Goal: Check status: Check status

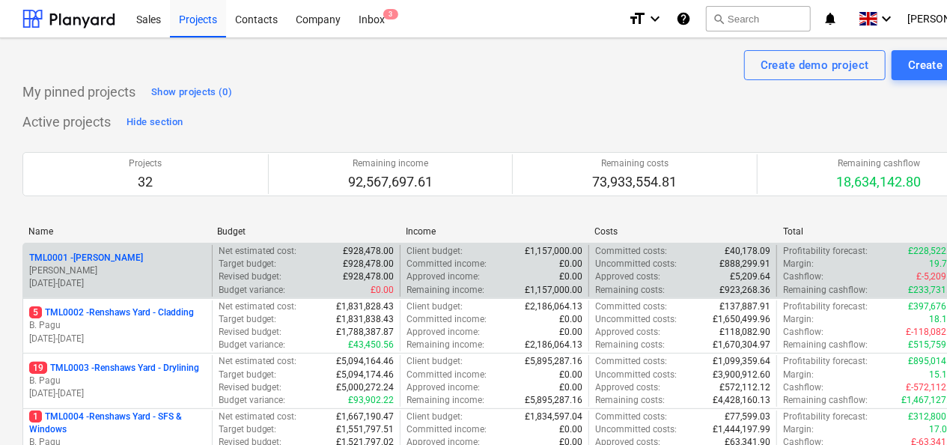
click at [102, 253] on p "TML0001 - [PERSON_NAME]" at bounding box center [86, 258] width 114 height 13
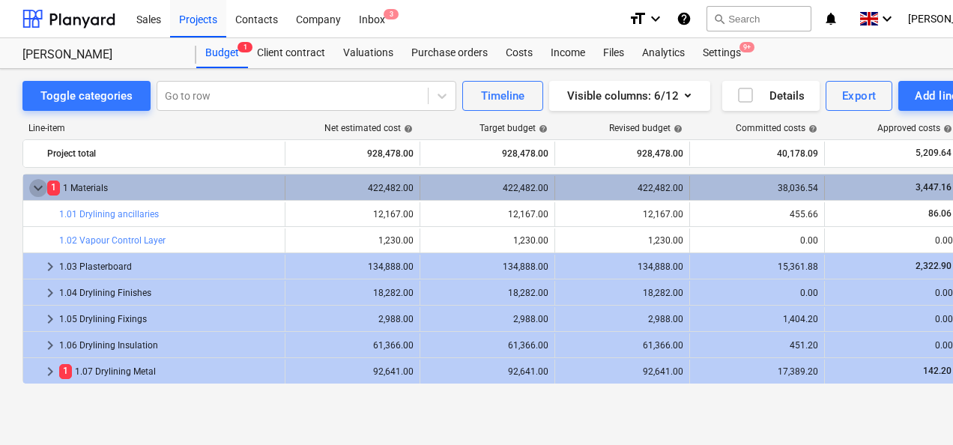
click at [40, 187] on span "keyboard_arrow_down" at bounding box center [38, 188] width 18 height 18
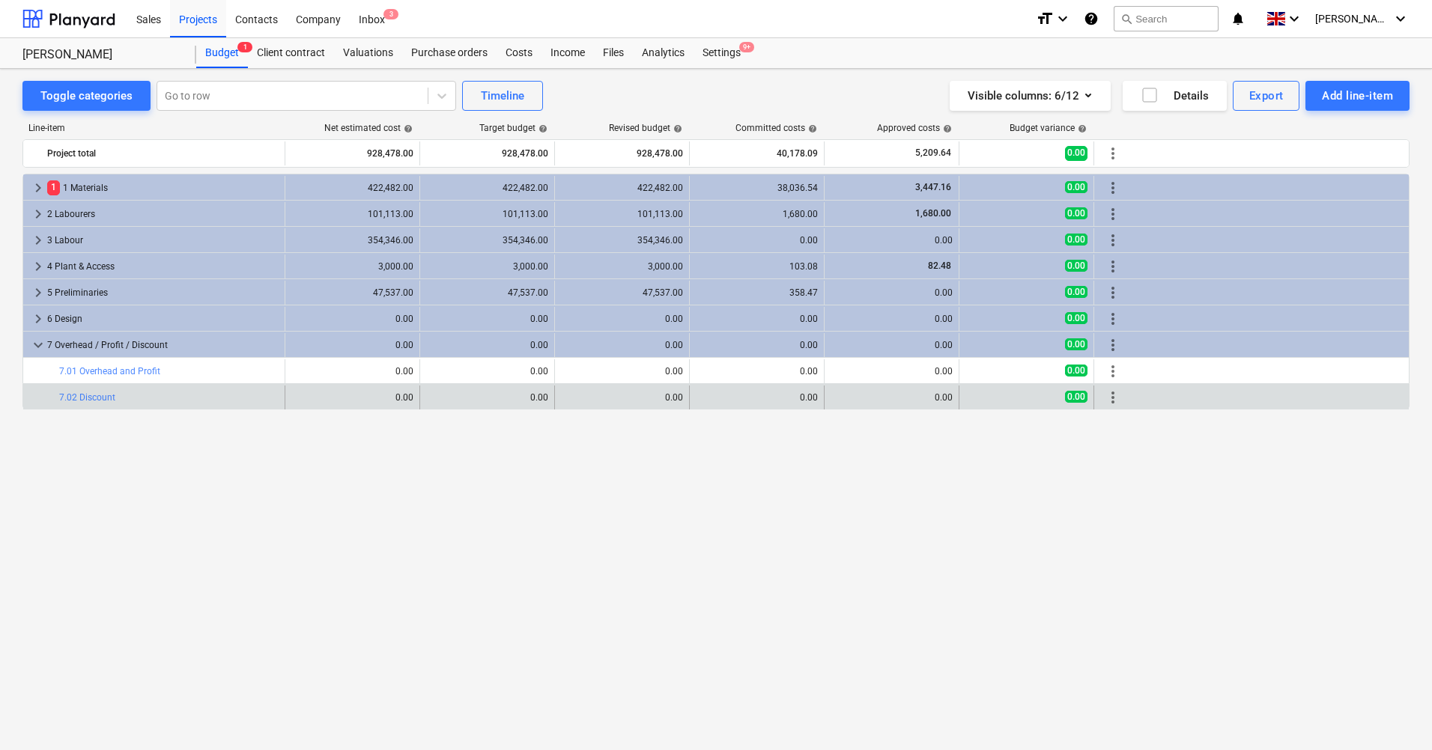
click at [299, 394] on div "0.00" at bounding box center [352, 397] width 122 height 10
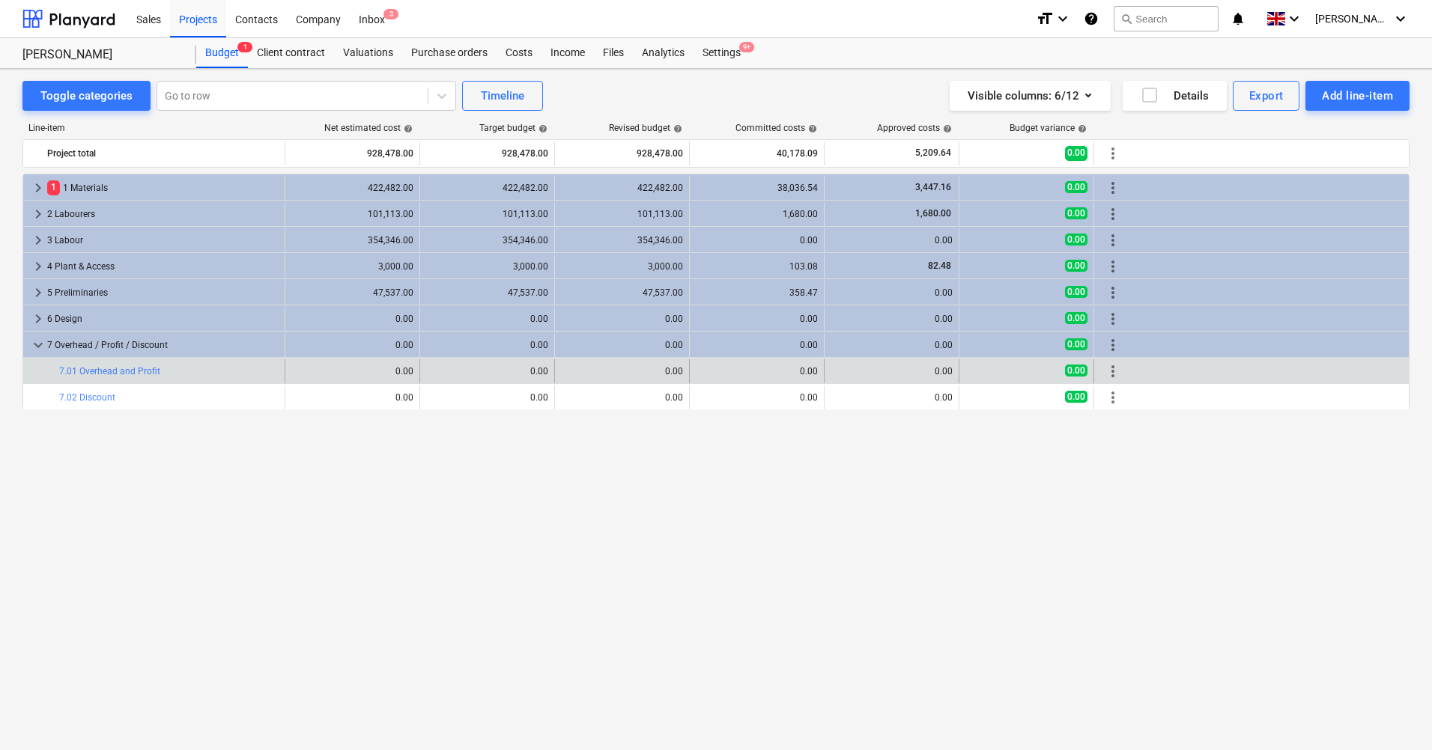
click at [377, 374] on div "0.00" at bounding box center [352, 371] width 122 height 10
click at [362, 367] on div "0.00" at bounding box center [352, 371] width 122 height 10
click at [952, 370] on span "more_vert" at bounding box center [1113, 371] width 18 height 18
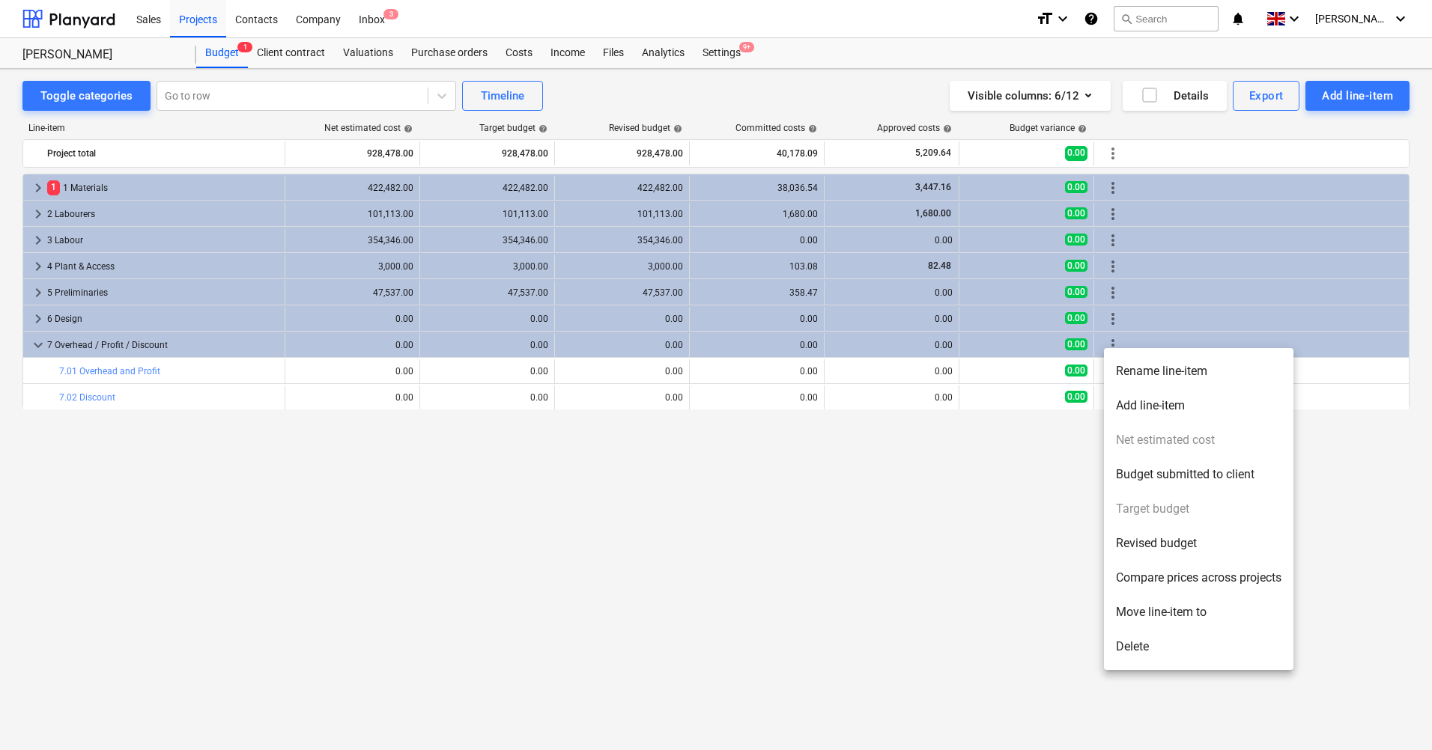
click at [563, 444] on div at bounding box center [716, 375] width 1432 height 750
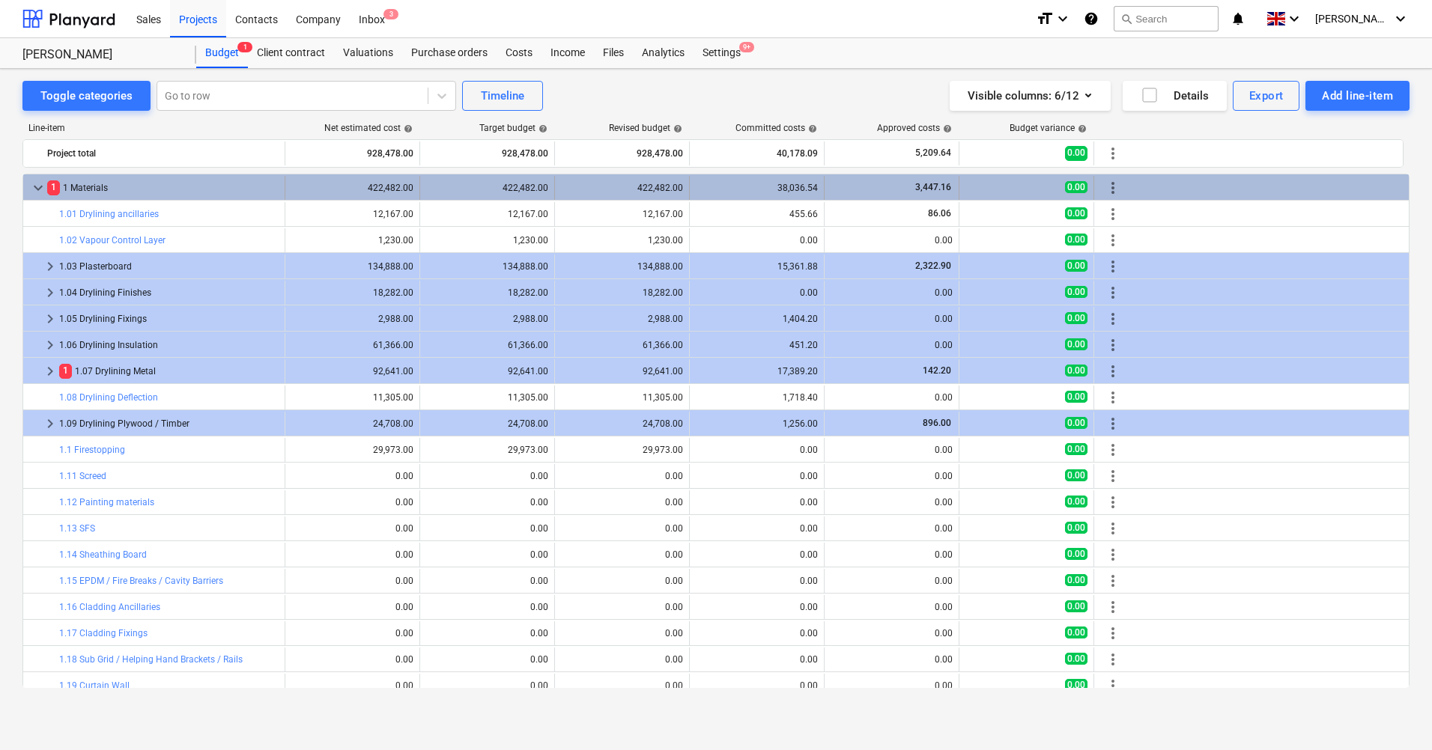
click at [428, 178] on div "422,482.00" at bounding box center [487, 188] width 122 height 24
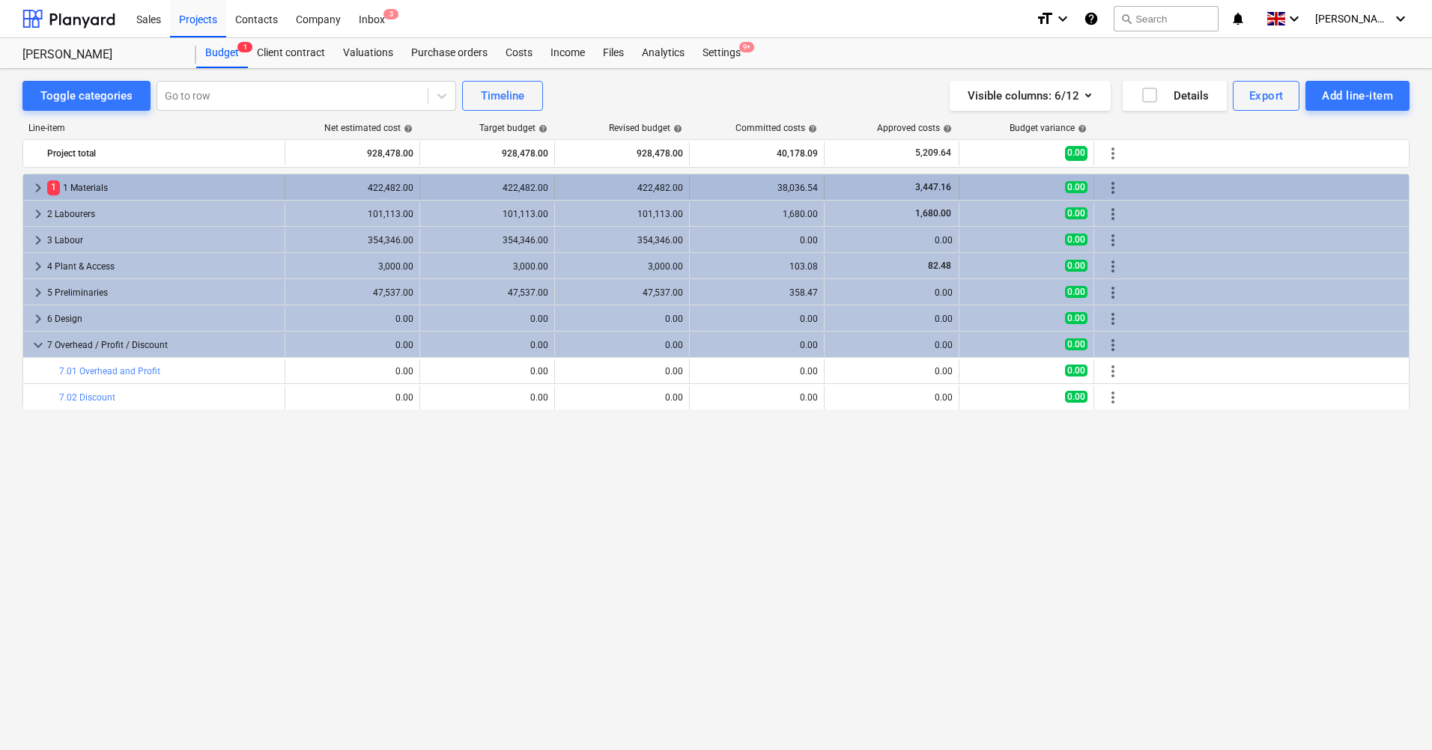
click at [32, 186] on span "keyboard_arrow_right" at bounding box center [38, 188] width 18 height 18
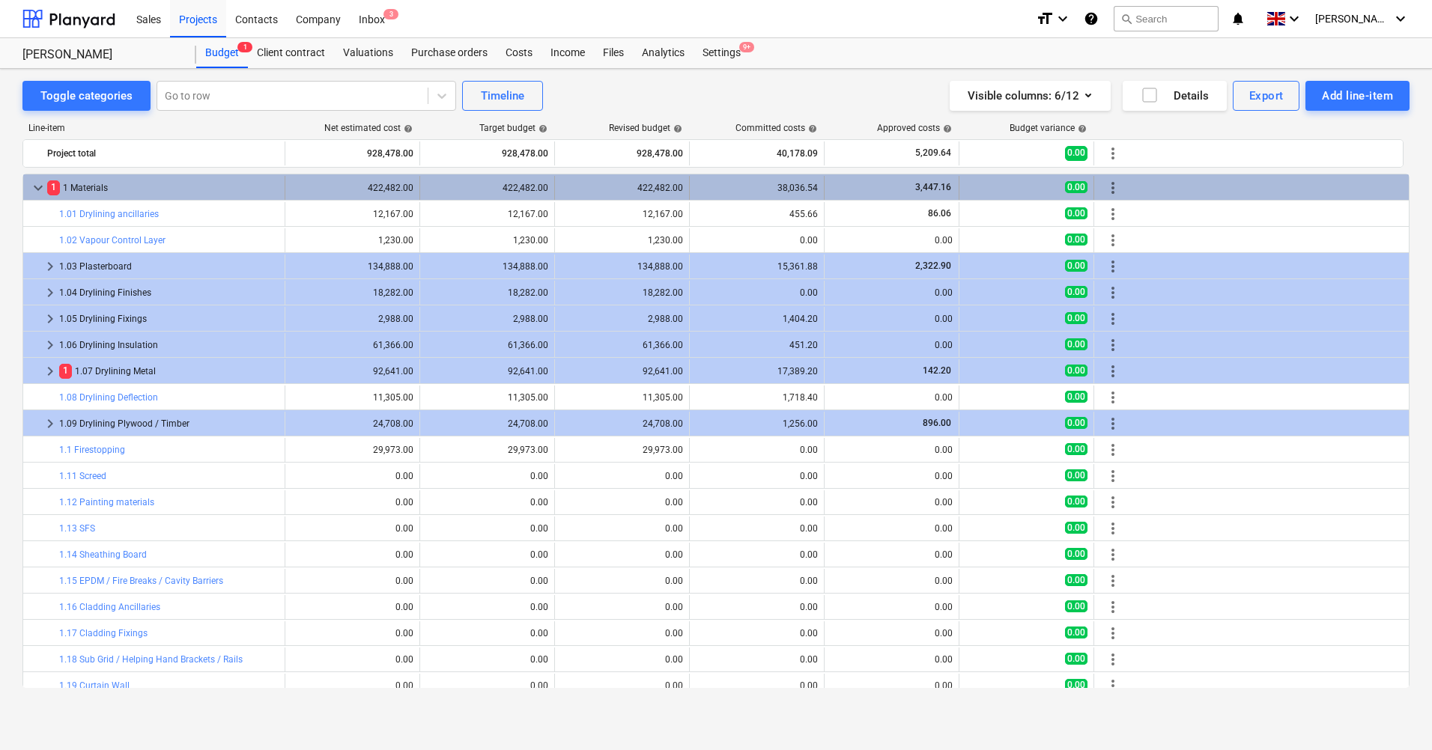
click at [447, 180] on div "422,482.00" at bounding box center [487, 188] width 122 height 24
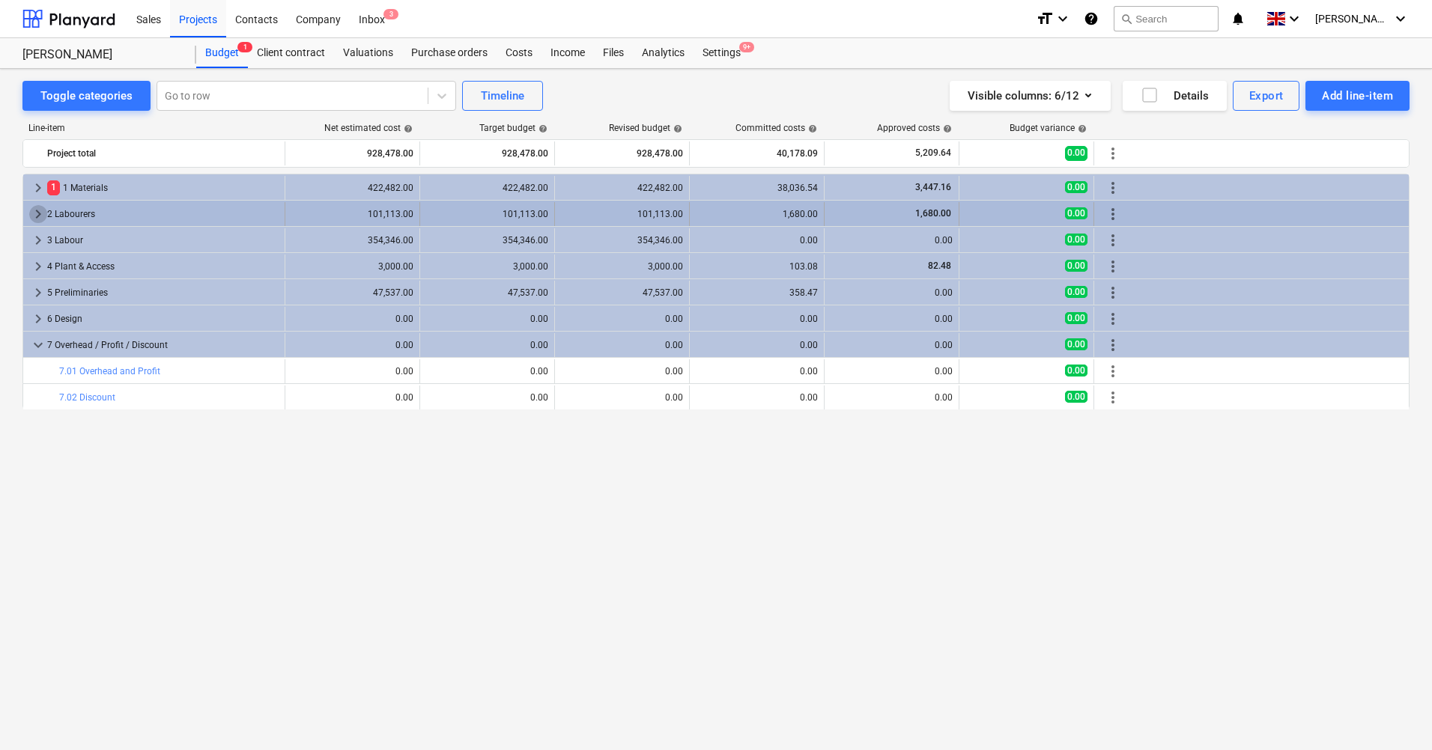
click at [38, 213] on span "keyboard_arrow_right" at bounding box center [38, 214] width 18 height 18
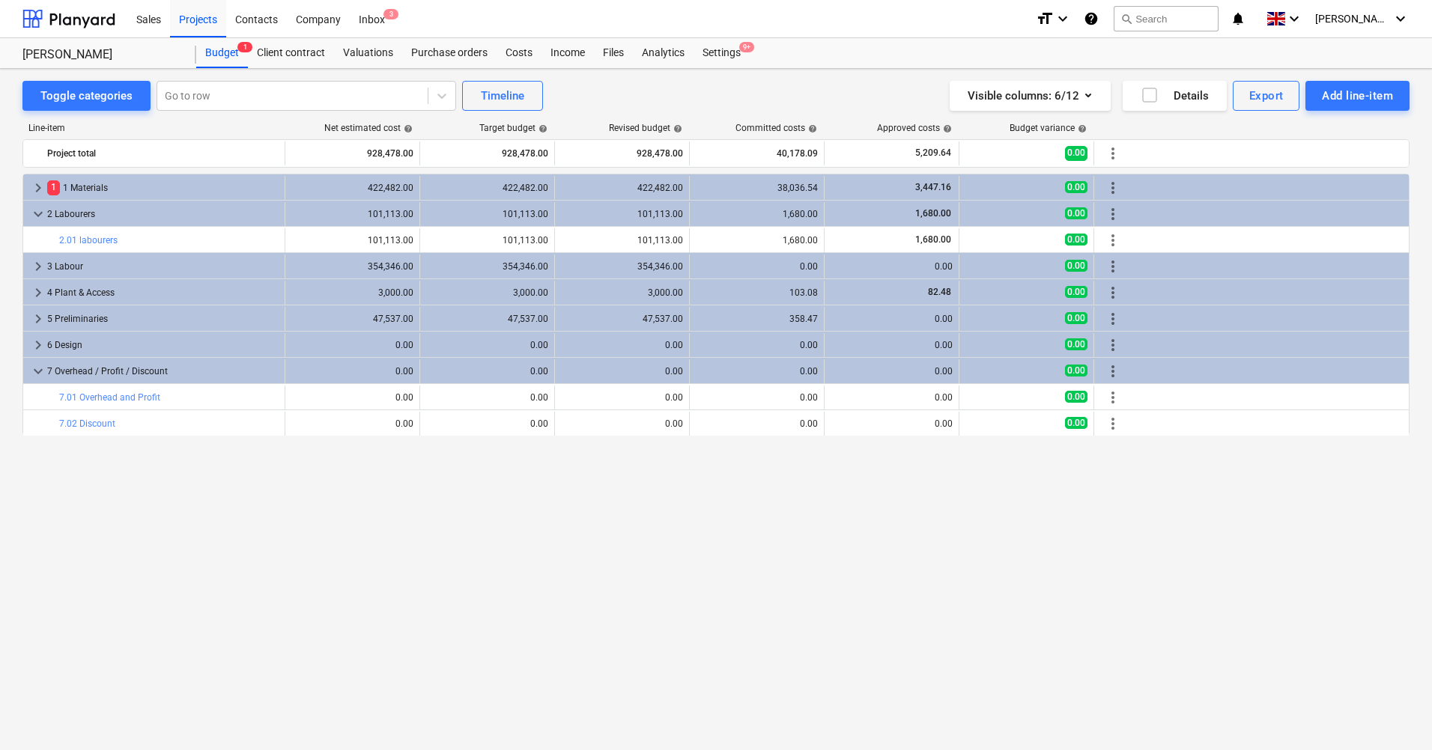
click at [38, 213] on span "keyboard_arrow_down" at bounding box center [38, 214] width 18 height 18
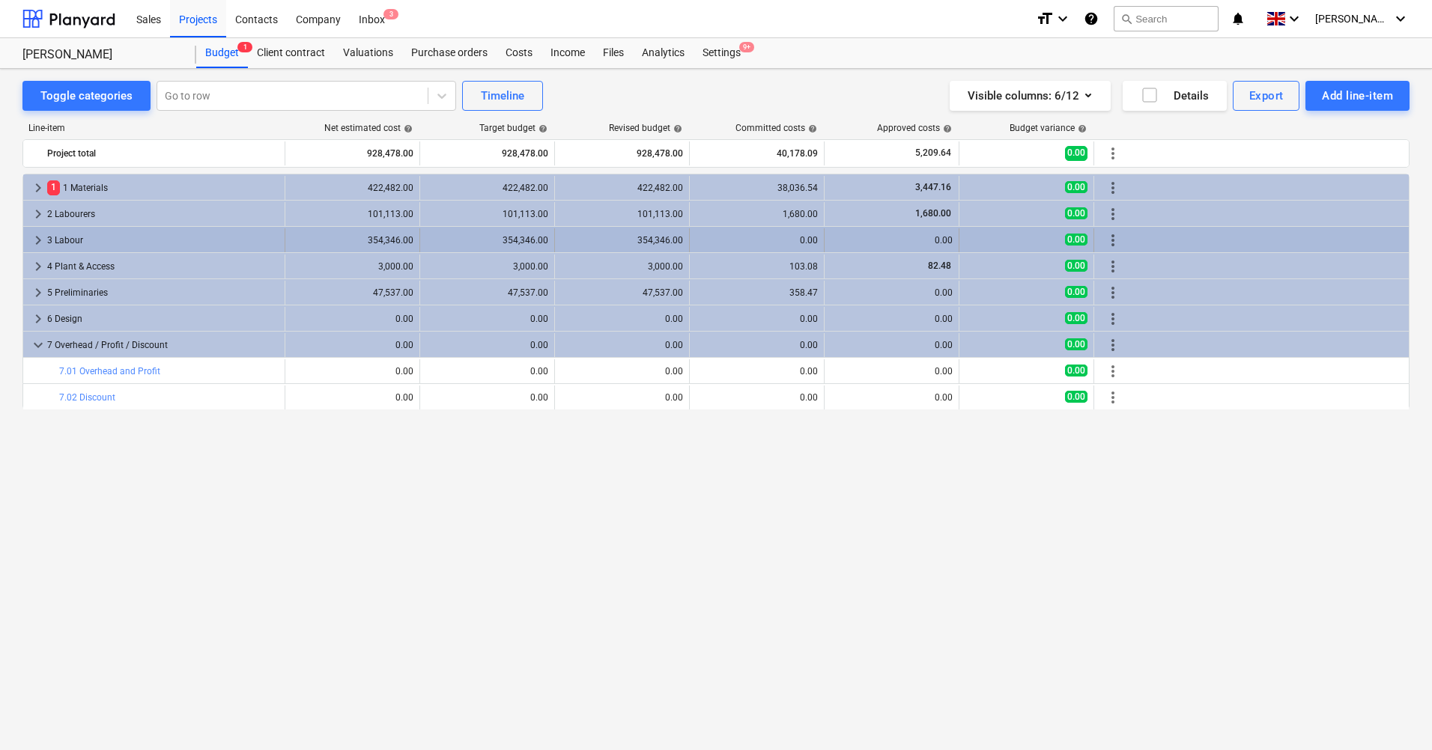
click at [34, 240] on span "keyboard_arrow_right" at bounding box center [38, 240] width 18 height 18
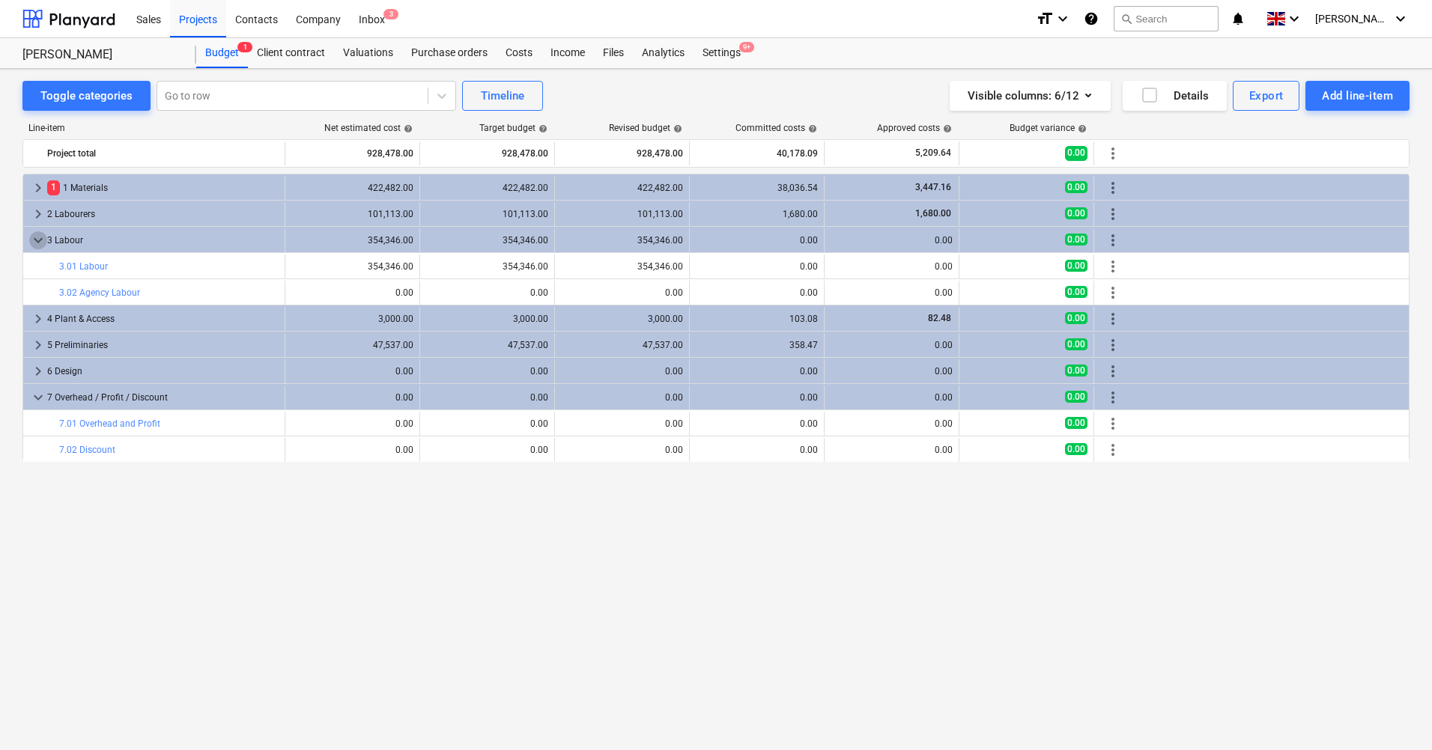
click at [34, 240] on span "keyboard_arrow_down" at bounding box center [38, 240] width 18 height 18
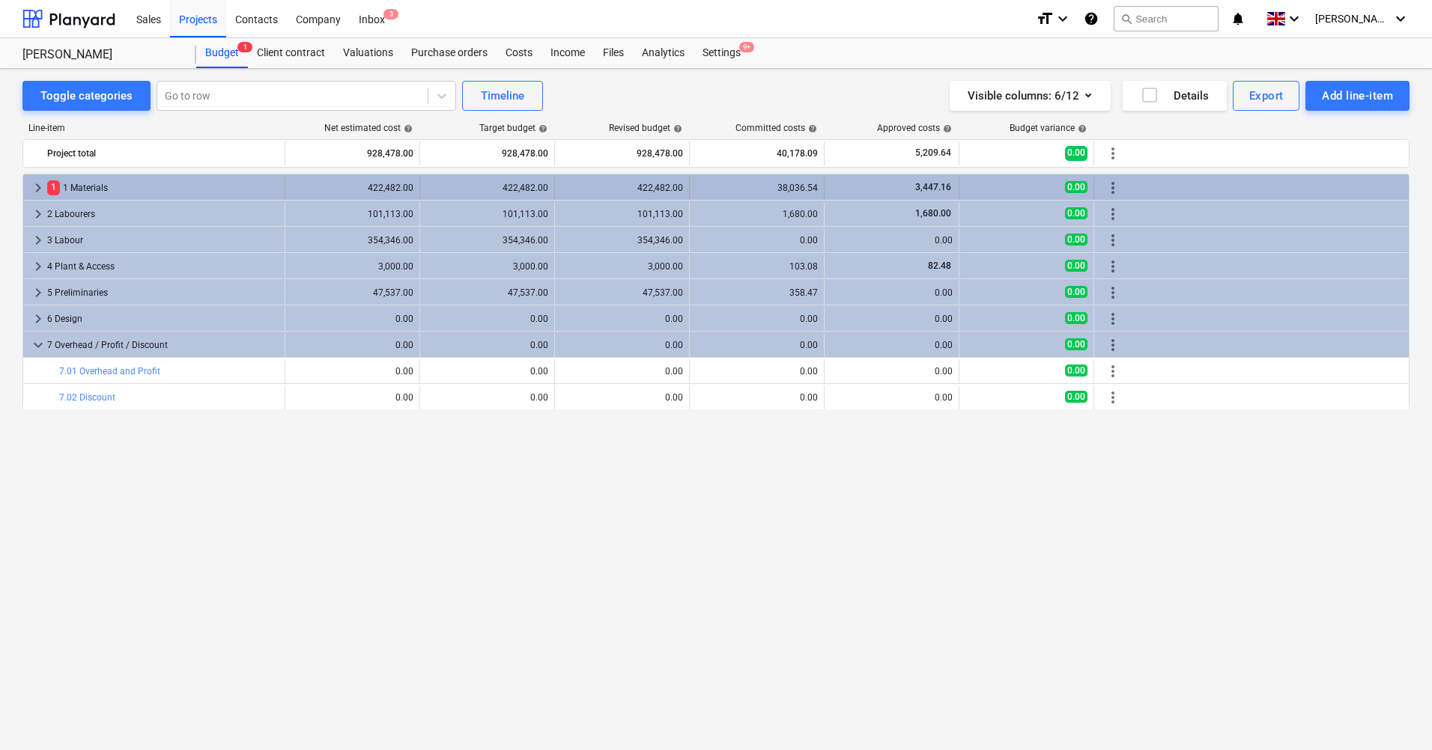
click at [531, 183] on div "422,482.00" at bounding box center [487, 188] width 122 height 10
